Goal: Check status: Check status

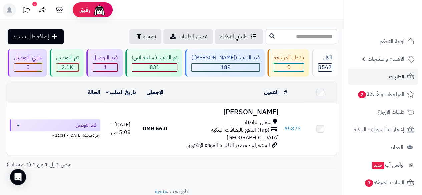
scroll to position [0, -72]
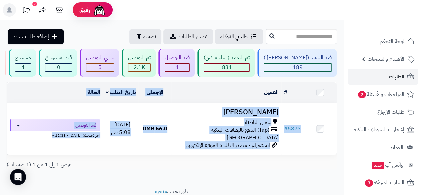
drag, startPoint x: 169, startPoint y: 91, endPoint x: 221, endPoint y: 177, distance: 100.4
click at [221, 174] on div "# المحدد: 0 العميل الاجراءات تحديث حالة الطلبات تحضير الطلبات إصدار بوليصة الشح…" at bounding box center [172, 128] width 340 height 93
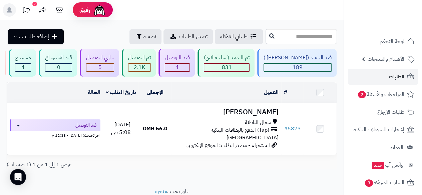
click at [167, 174] on div "# المحدد: 0 العميل الاجراءات تحديث حالة الطلبات تحضير الطلبات إصدار بوليصة الشح…" at bounding box center [172, 128] width 340 height 93
click at [31, 68] on div "4" at bounding box center [22, 68] width 15 height 8
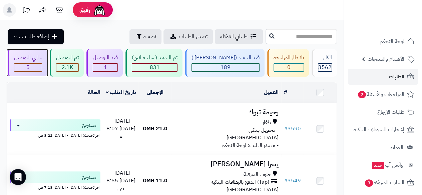
click at [42, 66] on div "5" at bounding box center [27, 68] width 27 height 8
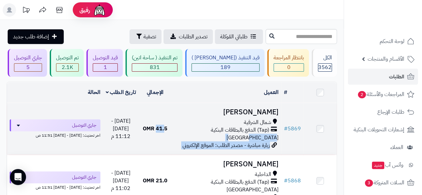
drag, startPoint x: 184, startPoint y: 118, endPoint x: 239, endPoint y: 138, distance: 58.2
click at [239, 138] on tr "# 5869 Malak Almahrizi شمال الشرقية (Tap) الدفع بالبطاقات البنكية عمان زيارة مب…" at bounding box center [171, 129] width 329 height 52
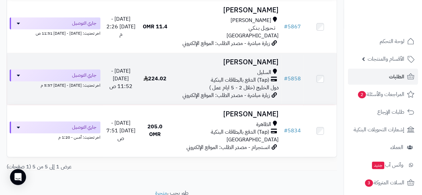
scroll to position [238, 0]
